Goal: Communication & Community: Answer question/provide support

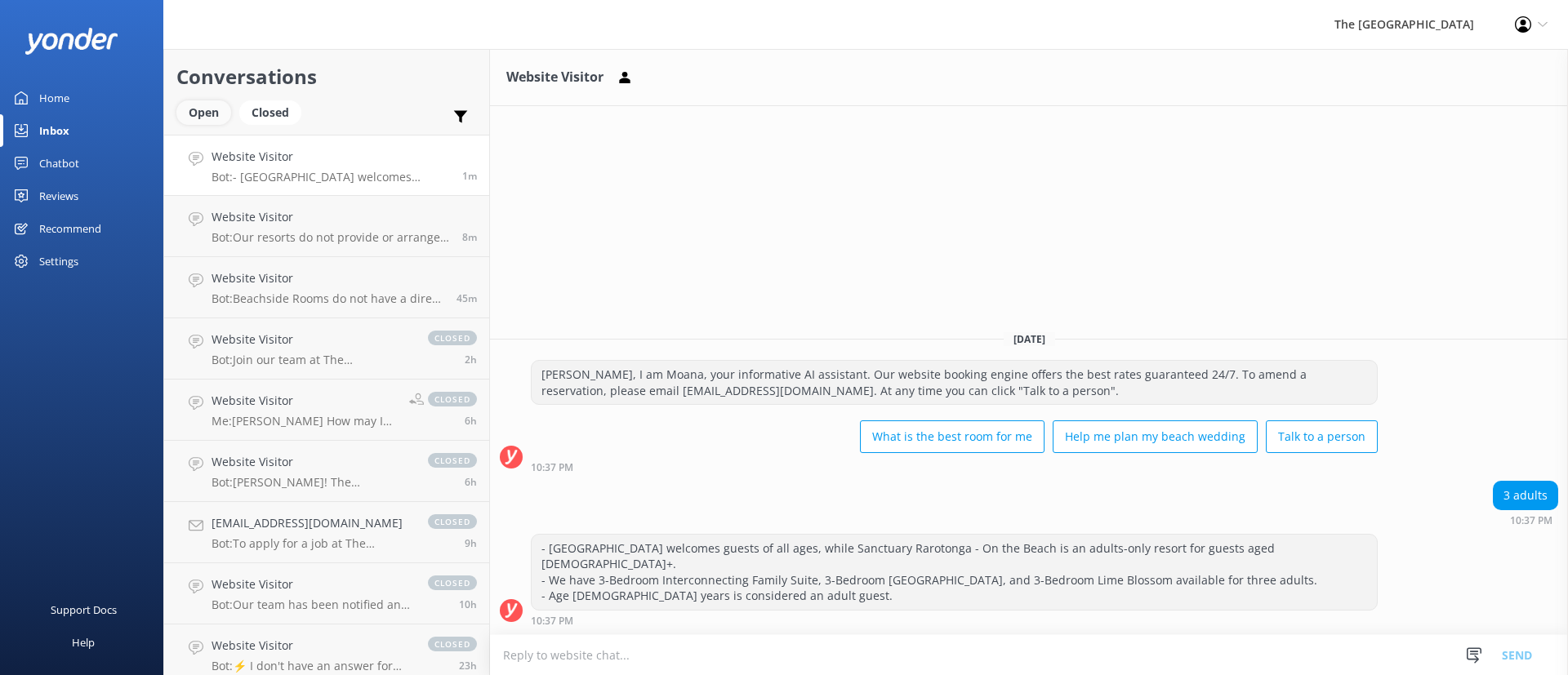
click at [206, 109] on div "Open" at bounding box center [203, 112] width 55 height 25
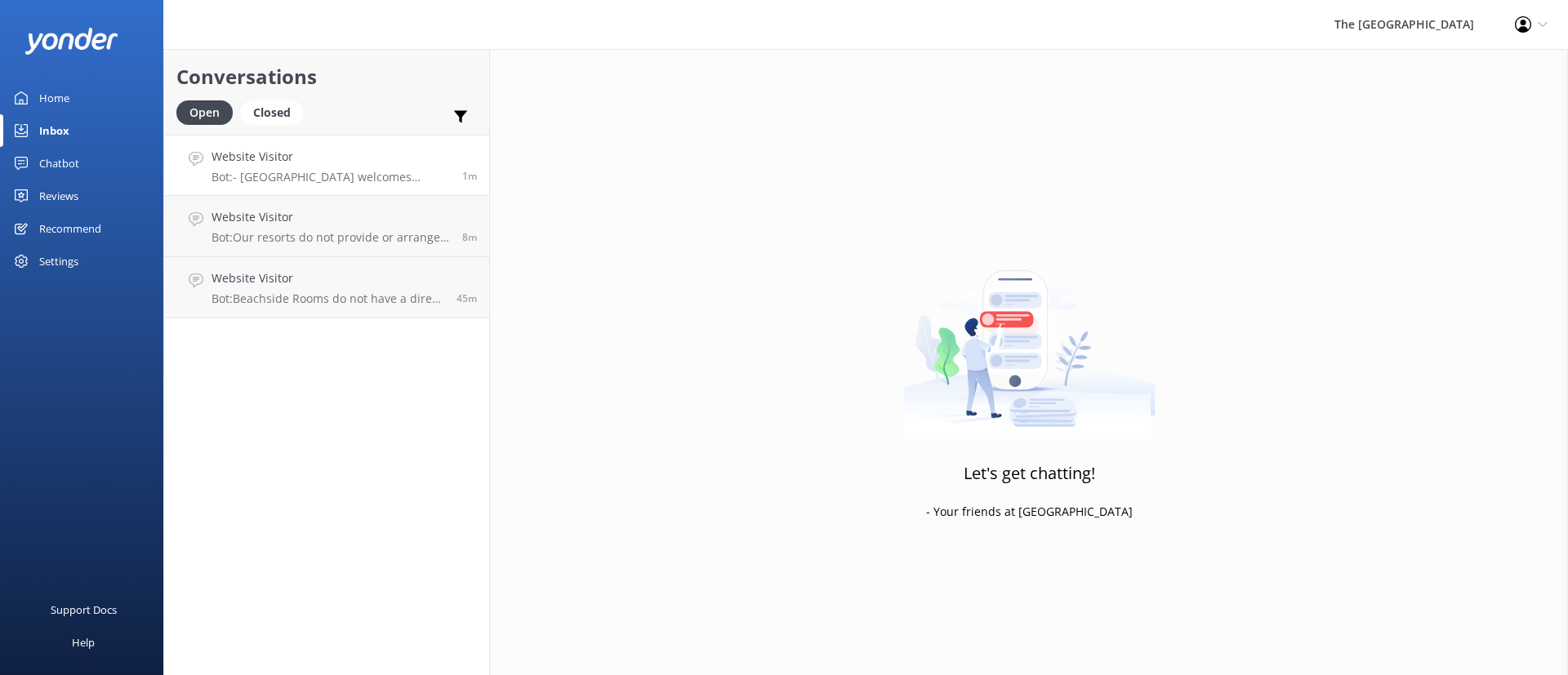
click at [247, 176] on p "Bot: - [GEOGRAPHIC_DATA] welcomes guests of all ages, while Sanctuary Rarotonga…" at bounding box center [331, 177] width 239 height 14
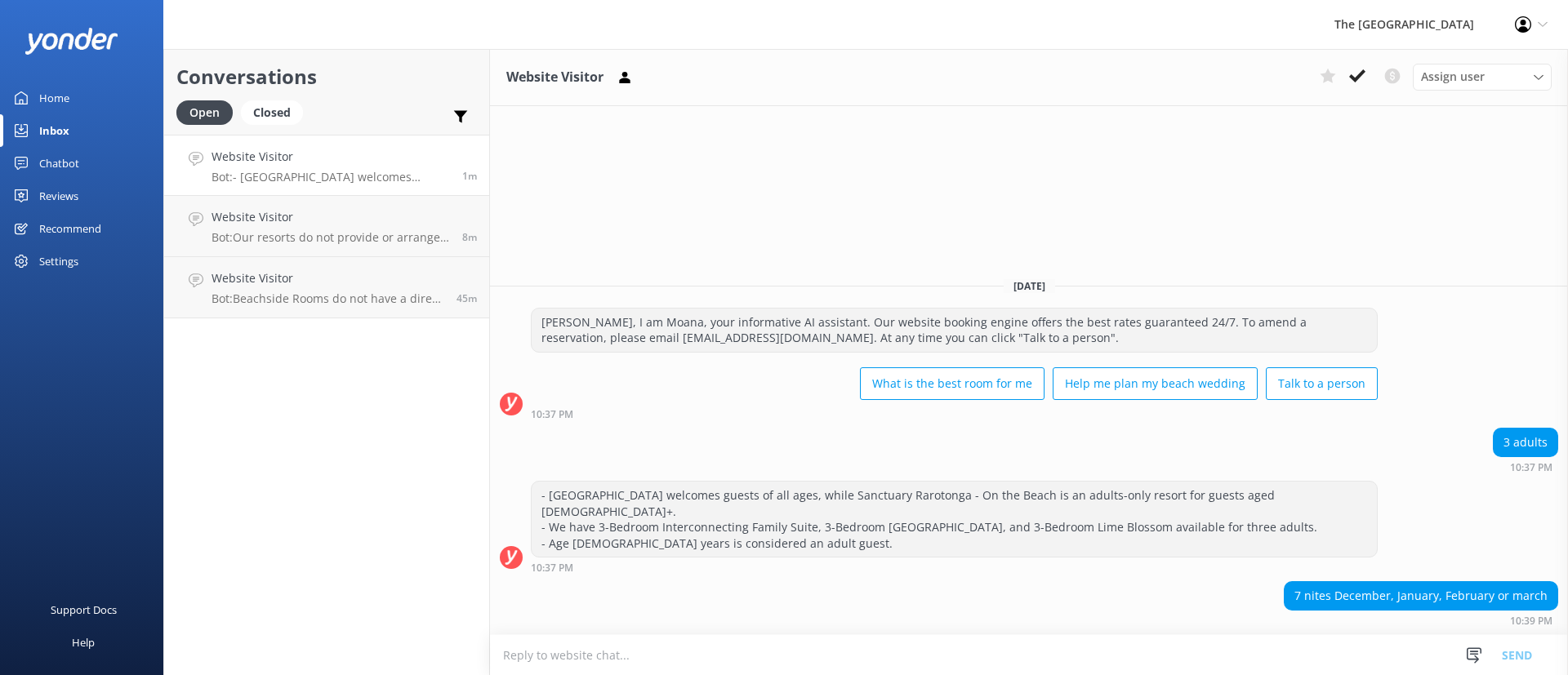
click at [306, 318] on div "Conversations Open Closed Important Converted Assigned to me Unassigned Website…" at bounding box center [327, 362] width 327 height 626
click at [294, 297] on p "Bot: Beachside Rooms do not have a direct lagoon view. They are set back from t…" at bounding box center [327, 299] width 233 height 14
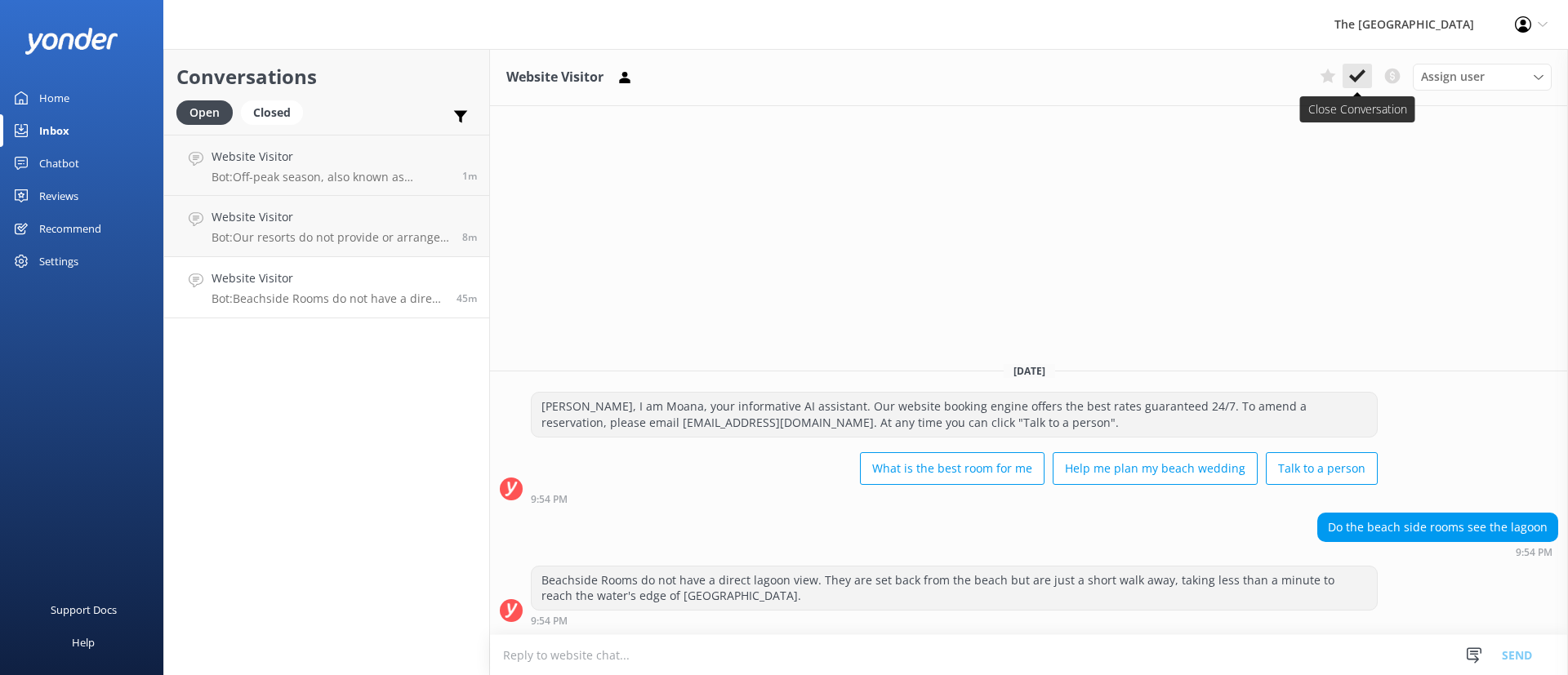
click at [1351, 65] on button at bounding box center [1357, 75] width 30 height 25
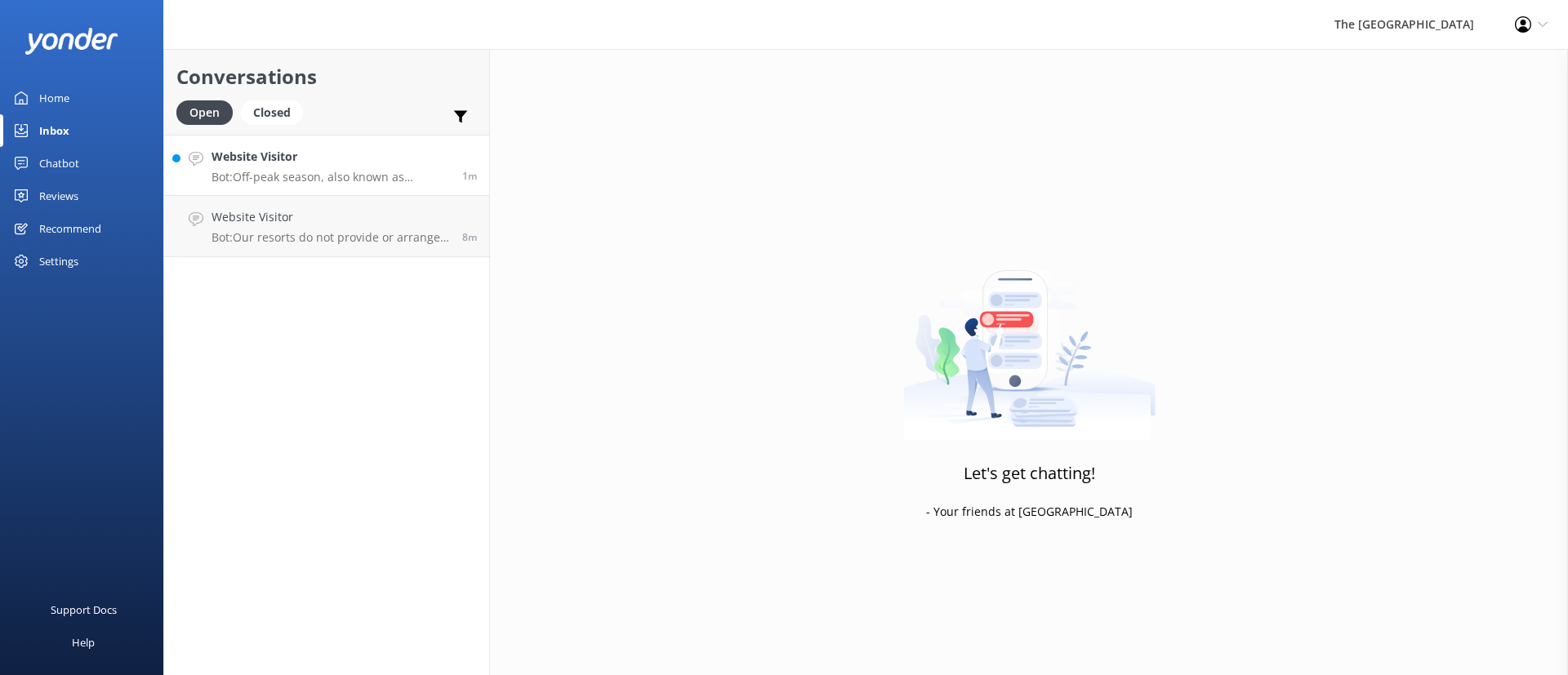
click at [262, 176] on p "Bot: Off-peak season, also known as Frangipani Season, runs from May to Decembe…" at bounding box center [331, 177] width 239 height 14
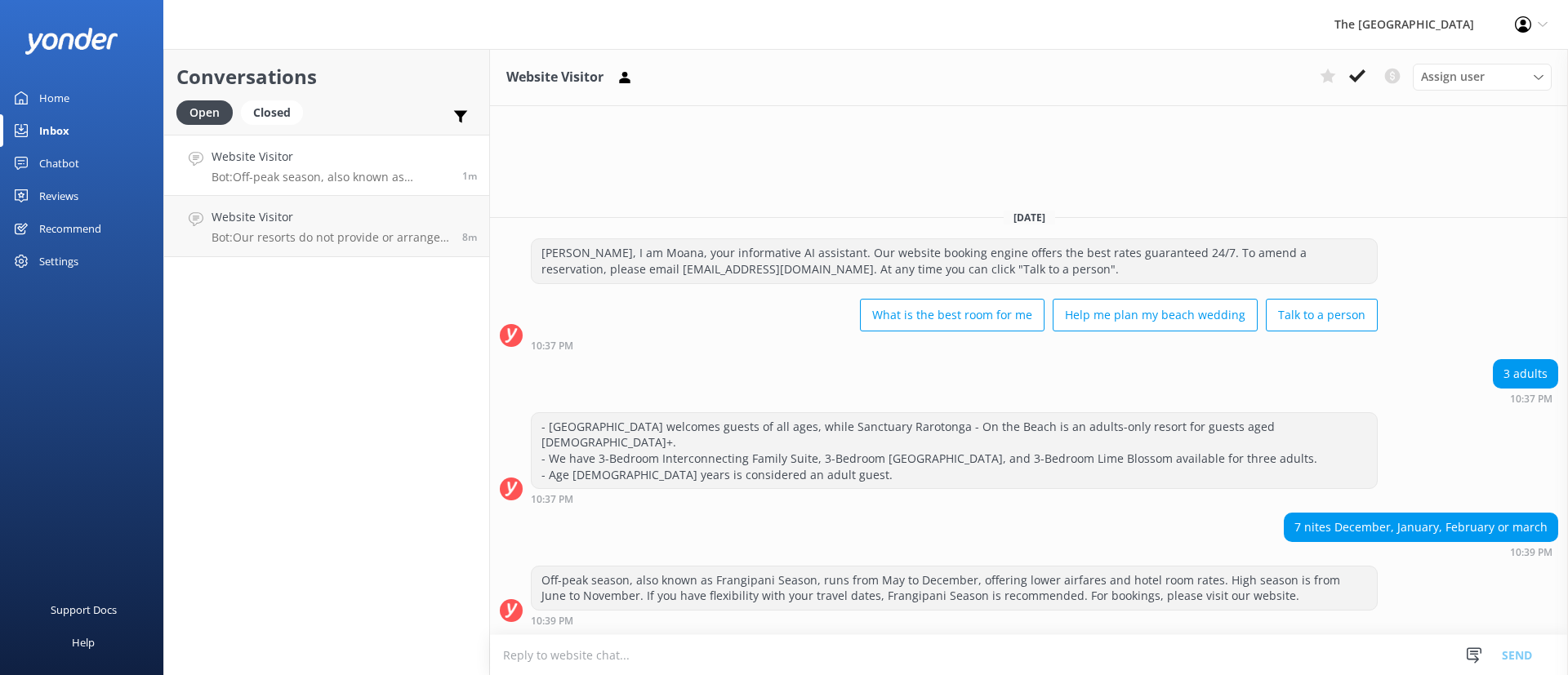
drag, startPoint x: 390, startPoint y: 456, endPoint x: 389, endPoint y: 444, distance: 12.0
click at [389, 455] on div "Conversations Open Closed Important Converted Assigned to me Unassigned Website…" at bounding box center [327, 362] width 327 height 626
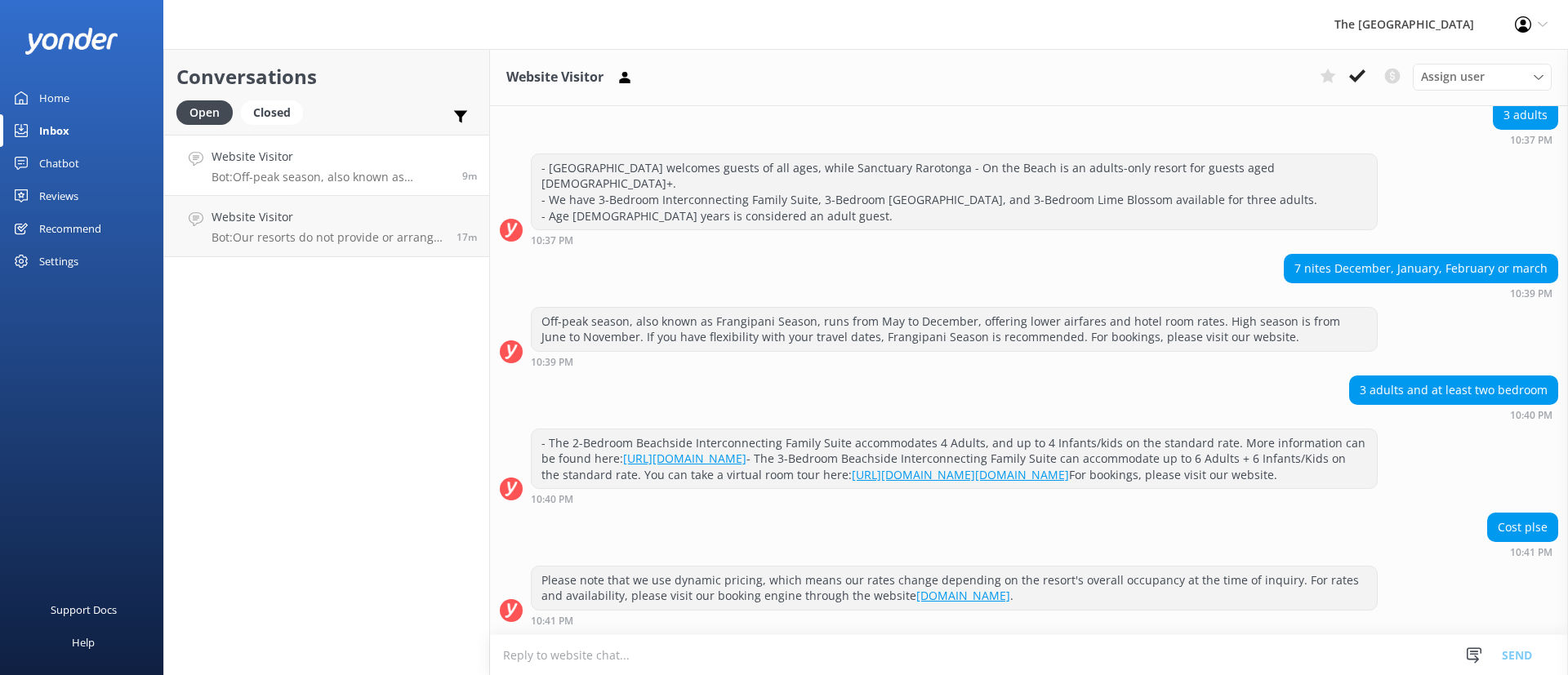
scroll to position [200, 0]
click at [1356, 61] on div "Website Visitor Assign user Rarotongan Tata [PERSON_NAME] [PERSON_NAME] [PERSON…" at bounding box center [1029, 78] width 1078 height 58
click at [1359, 90] on div "Assign user Rarotongan Tata [PERSON_NAME] [PERSON_NAME] [PERSON_NAME] Vakalalab…" at bounding box center [1433, 76] width 239 height 26
click at [376, 221] on h4 "Website Visitor" at bounding box center [327, 217] width 233 height 18
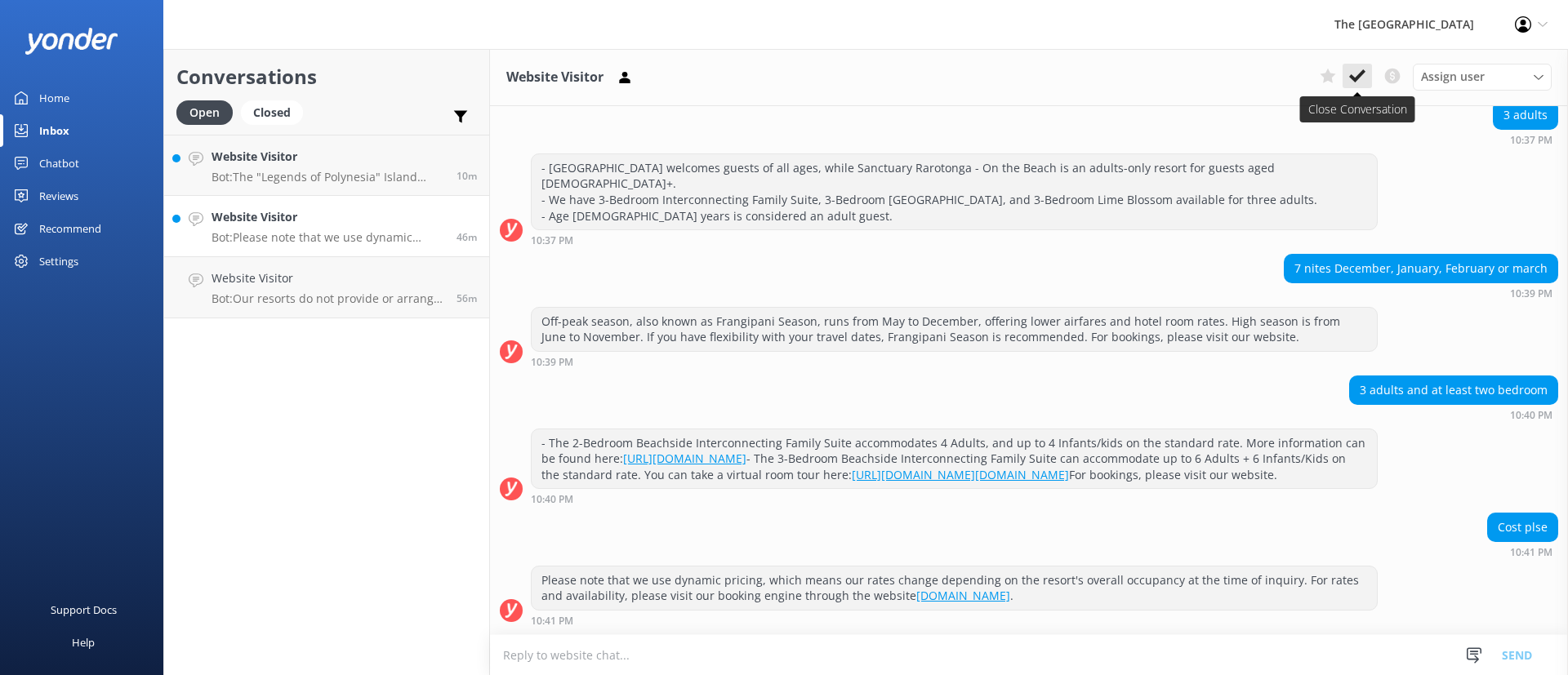
click at [1364, 80] on icon at bounding box center [1357, 75] width 16 height 16
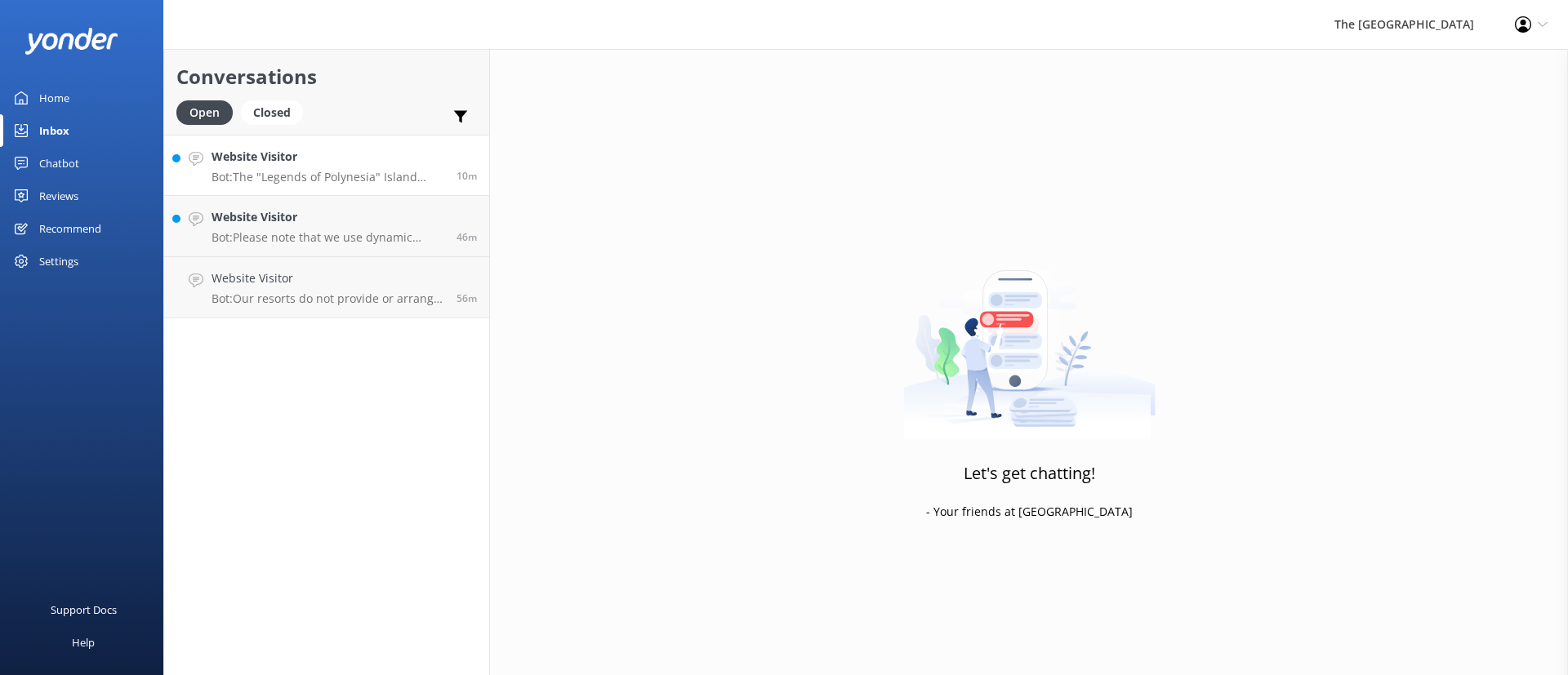
click at [326, 173] on p "Bot: The "Legends of Polynesia" Island Night Umu Feast and Drum Dance Show is a…" at bounding box center [327, 177] width 233 height 14
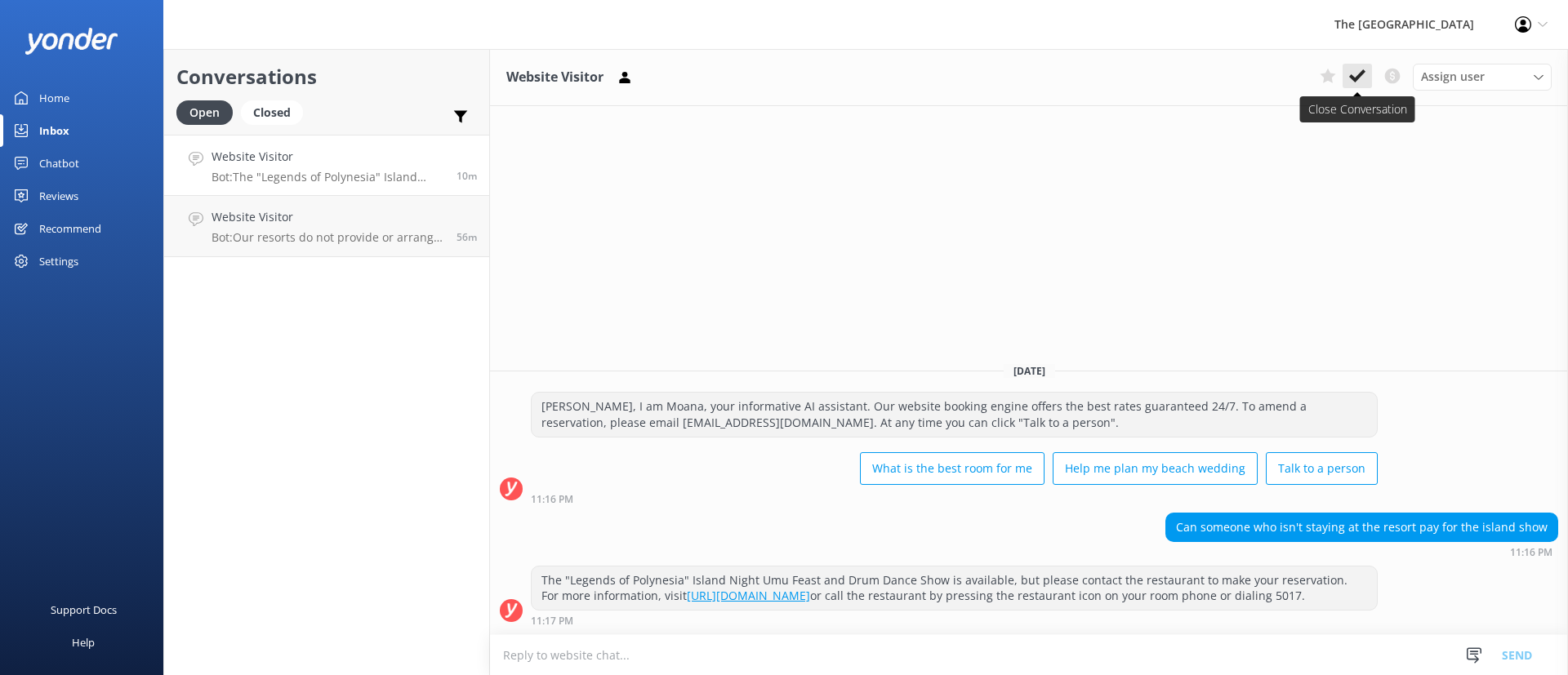
click at [1354, 68] on icon at bounding box center [1357, 75] width 16 height 16
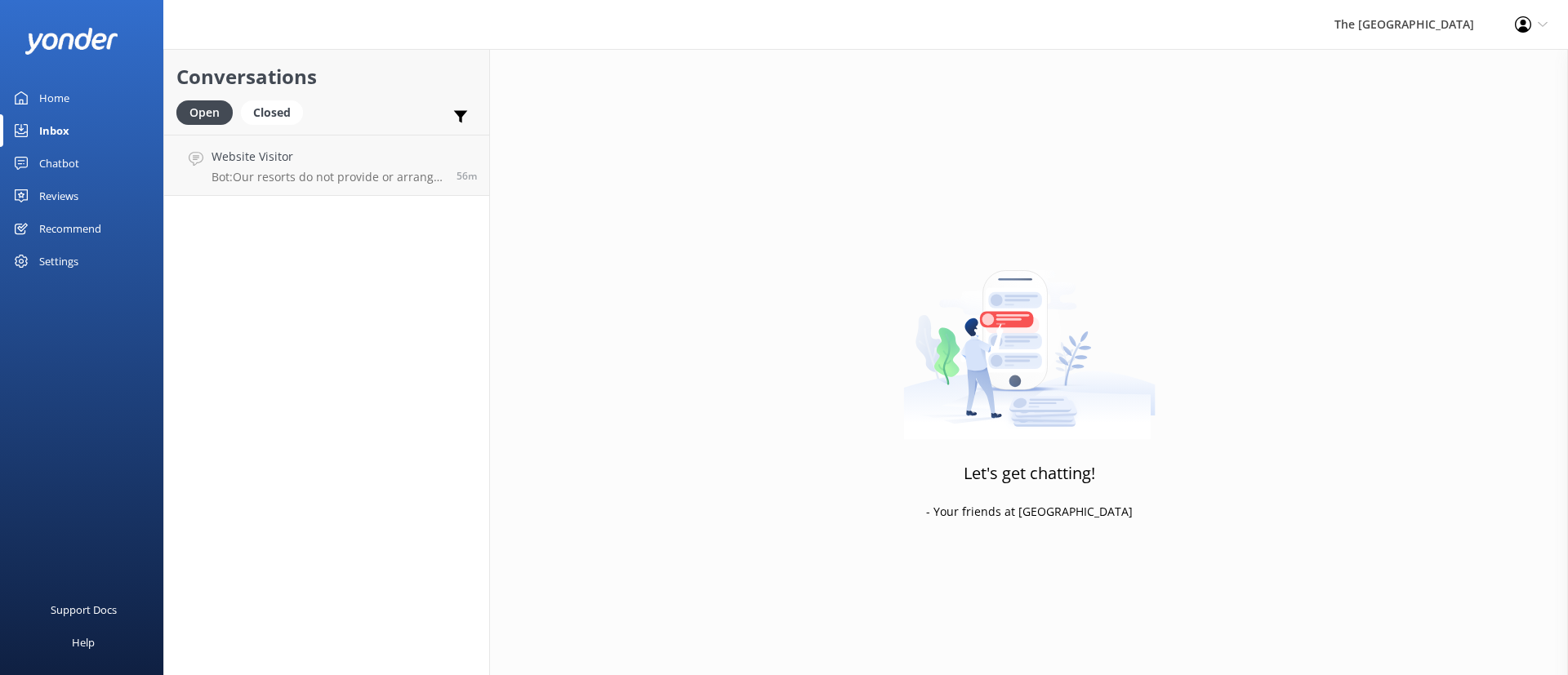
click at [372, 209] on div "Conversations Open Closed Important Converted Assigned to me Unassigned Website…" at bounding box center [327, 362] width 327 height 626
click at [350, 167] on div "Website Visitor Bot: Our resorts do not provide or arrange airport transfers. H…" at bounding box center [327, 166] width 233 height 36
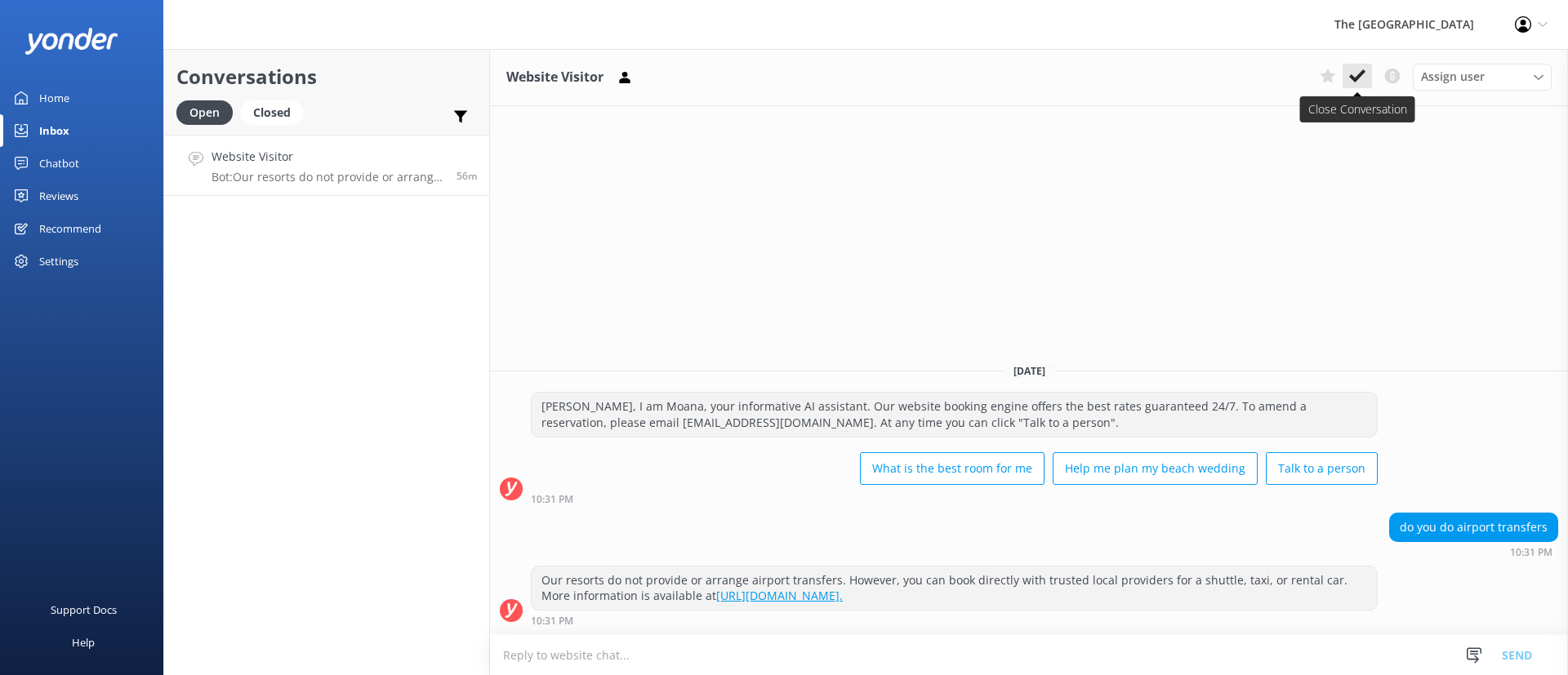
click at [1361, 74] on use at bounding box center [1357, 75] width 16 height 13
